Goal: Task Accomplishment & Management: Manage account settings

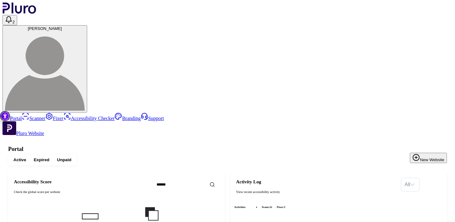
click at [53, 155] on button "Expired" at bounding box center [41, 159] width 23 height 8
click at [71, 157] on span "Unpaid" at bounding box center [64, 160] width 14 height 6
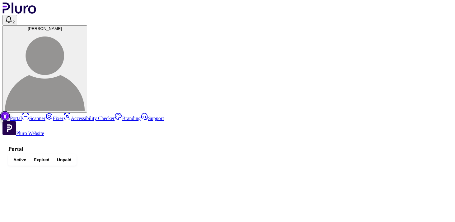
click at [26, 157] on span "Active" at bounding box center [19, 160] width 13 height 6
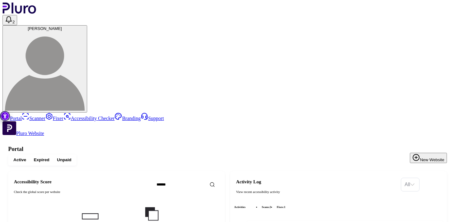
click at [37, 116] on link "Scanner" at bounding box center [34, 118] width 24 height 5
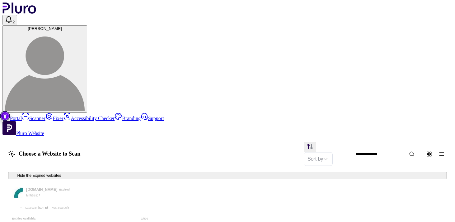
click at [45, 116] on link "Fixer" at bounding box center [54, 118] width 18 height 5
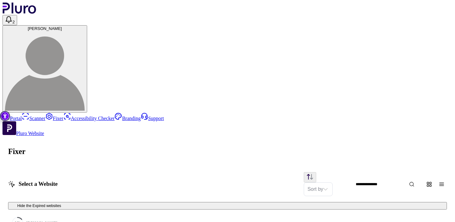
click at [64, 116] on link "Accessibility Checker" at bounding box center [89, 118] width 51 height 5
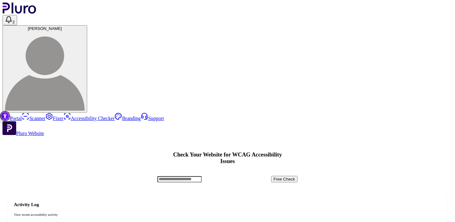
click at [115, 116] on link "Branding" at bounding box center [128, 118] width 26 height 5
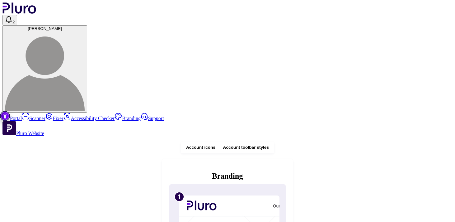
click at [141, 116] on link "Support" at bounding box center [152, 118] width 23 height 5
click at [22, 116] on link "Portal" at bounding box center [11, 118] width 19 height 5
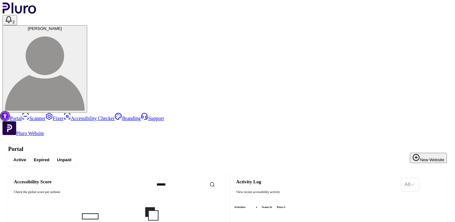
click at [85, 31] on img at bounding box center [45, 71] width 80 height 80
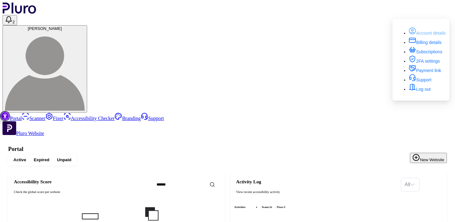
click at [429, 31] on link "Account details" at bounding box center [427, 33] width 37 height 5
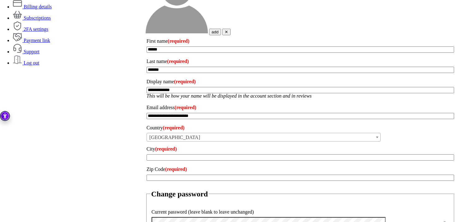
scroll to position [214, 0]
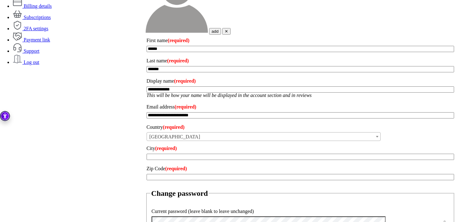
click at [185, 206] on label "Current password (leave blank to leave unchanged)" at bounding box center [301, 211] width 298 height 10
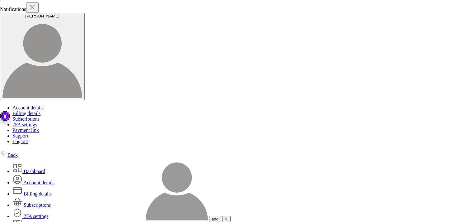
scroll to position [17, 0]
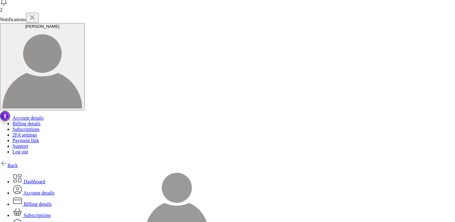
click at [24, 179] on span at bounding box center [17, 181] width 11 height 5
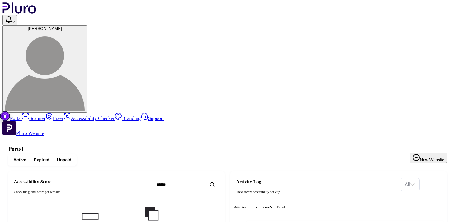
click at [62, 26] on span "[PERSON_NAME]" at bounding box center [45, 28] width 34 height 5
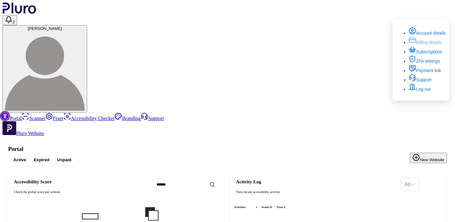
click at [431, 40] on link "Billing details" at bounding box center [425, 42] width 33 height 5
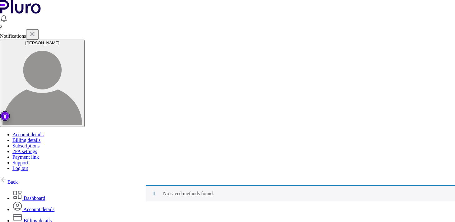
click at [45, 195] on link "Dashboard" at bounding box center [28, 197] width 33 height 5
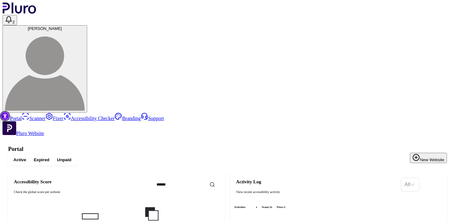
click at [12, 16] on icon "Open notifications, you have 2 new notifications" at bounding box center [8, 19] width 7 height 7
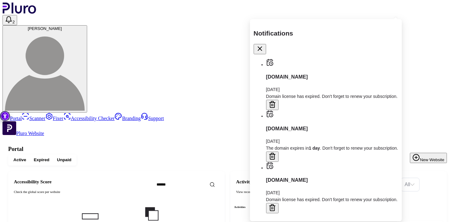
click at [62, 26] on span "[PERSON_NAME]" at bounding box center [45, 28] width 34 height 5
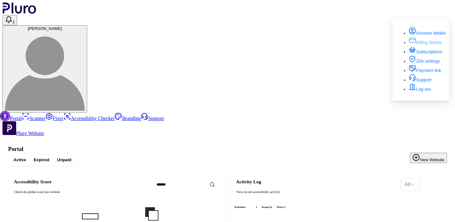
click at [431, 40] on link "Billing details" at bounding box center [425, 42] width 33 height 5
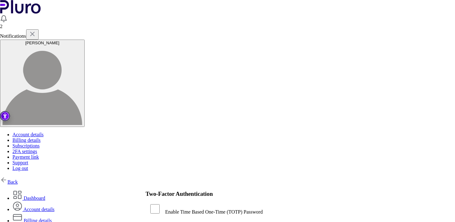
scroll to position [12, 0]
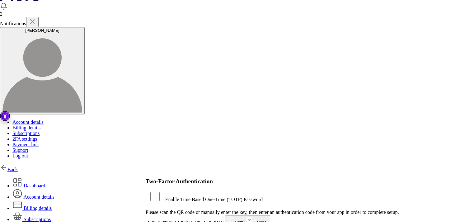
click at [54, 194] on link "Account details" at bounding box center [33, 196] width 42 height 5
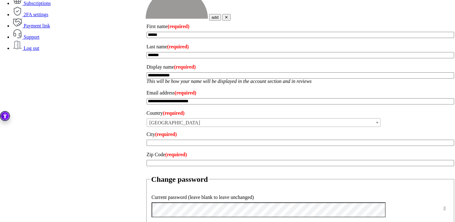
scroll to position [231, 0]
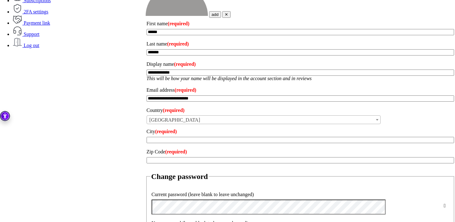
click at [441, 203] on span at bounding box center [443, 206] width 5 height 6
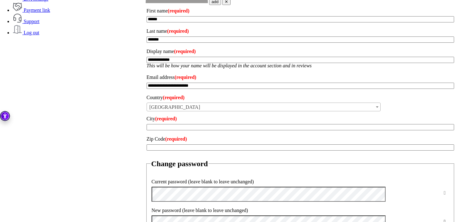
scroll to position [244, 0]
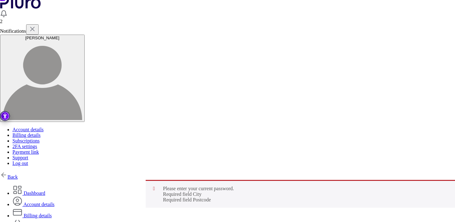
scroll to position [5, 0]
click at [414, 34] on div "[PERSON_NAME] Account details Billing details Subscriptions 2FA settings Paymen…" at bounding box center [227, 99] width 455 height 131
click at [82, 35] on div "[PERSON_NAME]" at bounding box center [42, 37] width 80 height 5
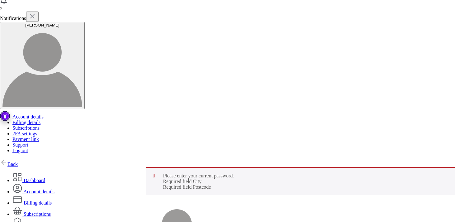
scroll to position [19, 0]
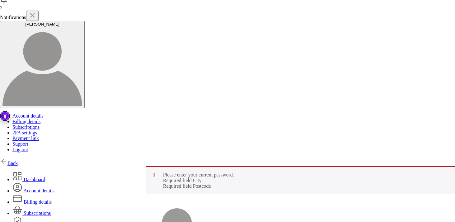
click at [52, 199] on link "Billing details" at bounding box center [31, 201] width 39 height 5
